Goal: Information Seeking & Learning: Check status

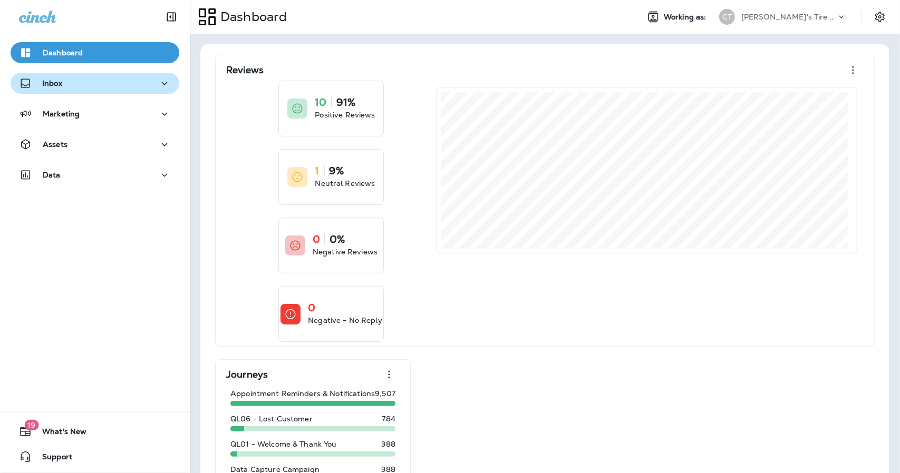
click at [64, 84] on div "Inbox" at bounding box center [95, 83] width 152 height 13
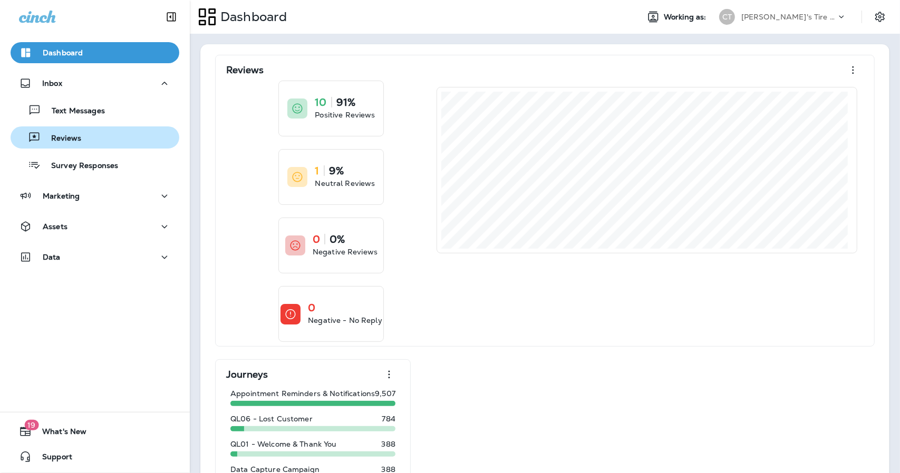
click at [70, 139] on p "Reviews" at bounding box center [61, 139] width 41 height 10
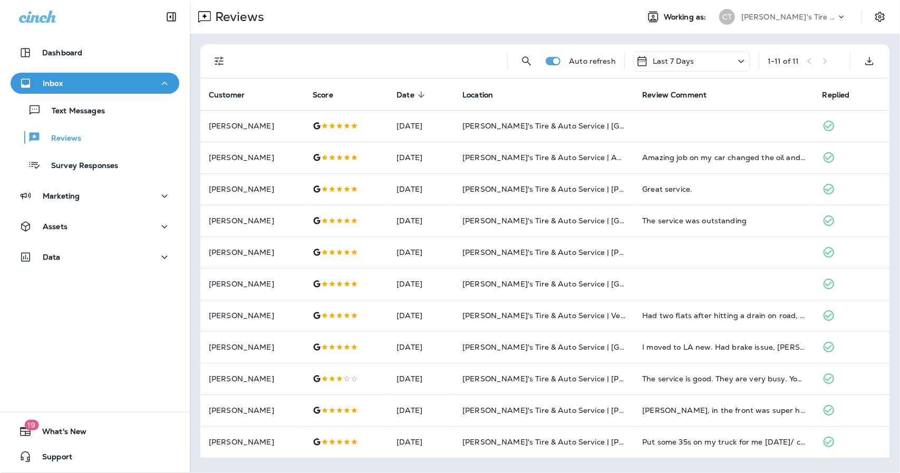
drag, startPoint x: 899, startPoint y: 148, endPoint x: 889, endPoint y: 161, distance: 16.1
click at [899, 160] on div "Auto refresh Last 7 Days 1 - 11 of 11 Customer Score Date sorted descending Loc…" at bounding box center [545, 252] width 710 height 436
click at [67, 159] on div "Survey Responses" at bounding box center [66, 165] width 103 height 16
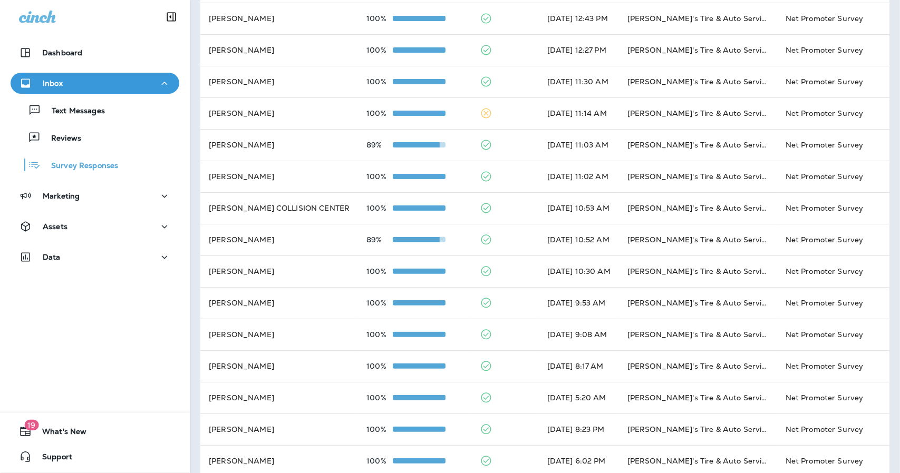
scroll to position [16, 0]
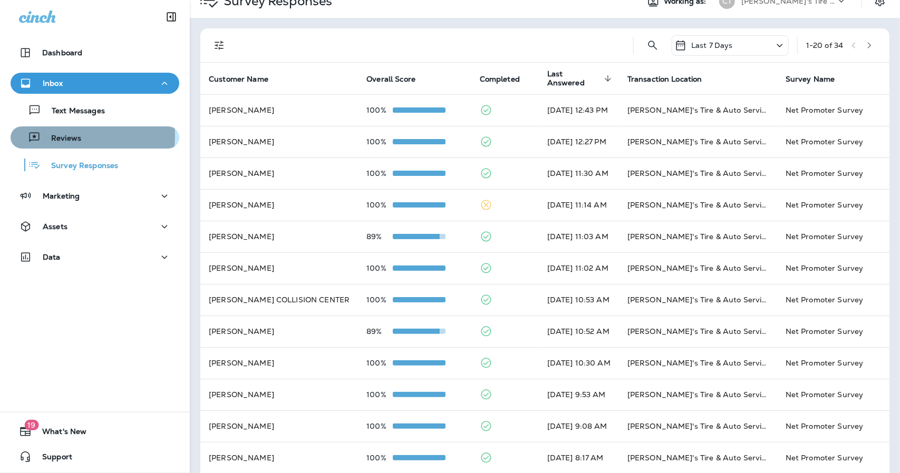
click at [54, 136] on p "Reviews" at bounding box center [61, 139] width 41 height 10
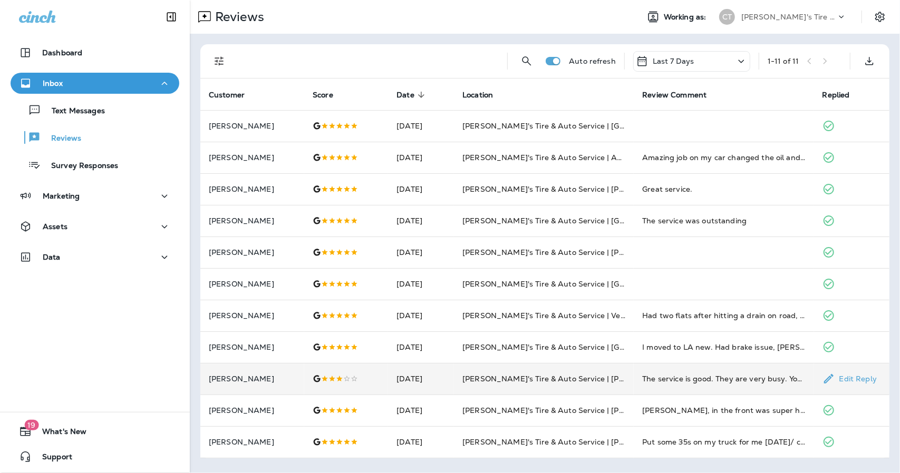
click at [454, 382] on td "[DATE]" at bounding box center [421, 379] width 66 height 32
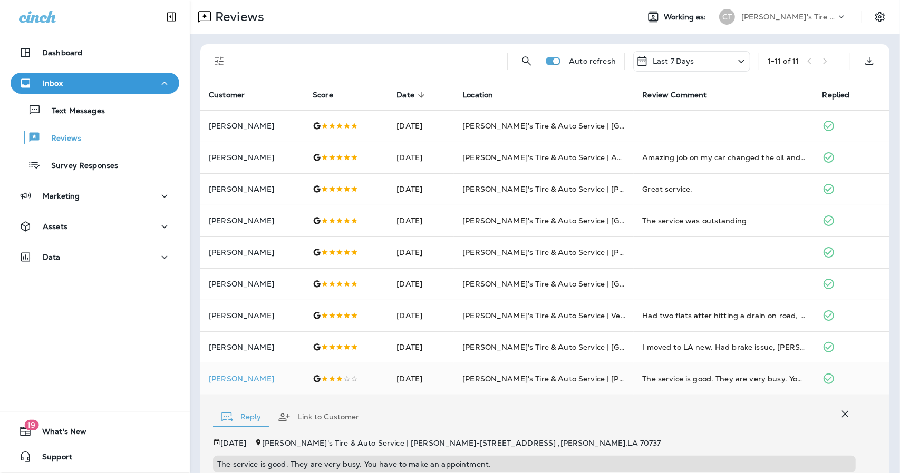
click at [43, 38] on div "Dashboard Inbox Text Messages Reviews Survey Responses Marketing Assets Data" at bounding box center [95, 157] width 190 height 251
click at [44, 46] on button "Dashboard" at bounding box center [95, 52] width 169 height 21
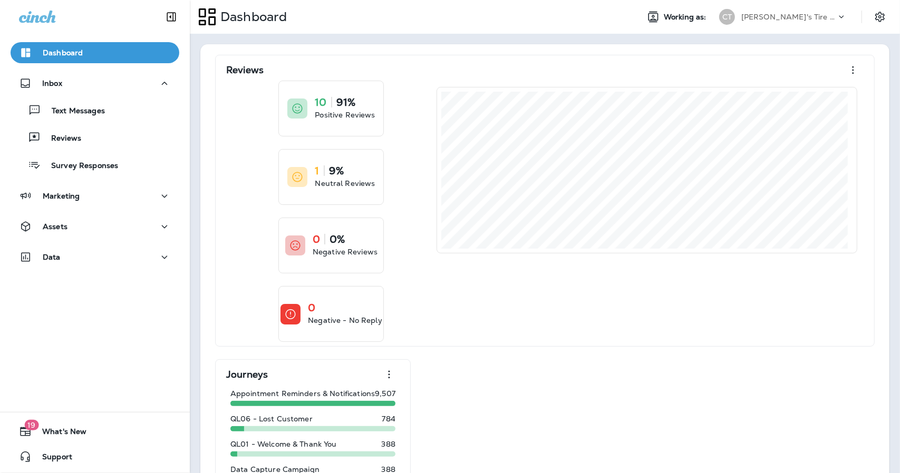
click at [38, 15] on icon at bounding box center [37, 17] width 37 height 13
